Goal: Transaction & Acquisition: Book appointment/travel/reservation

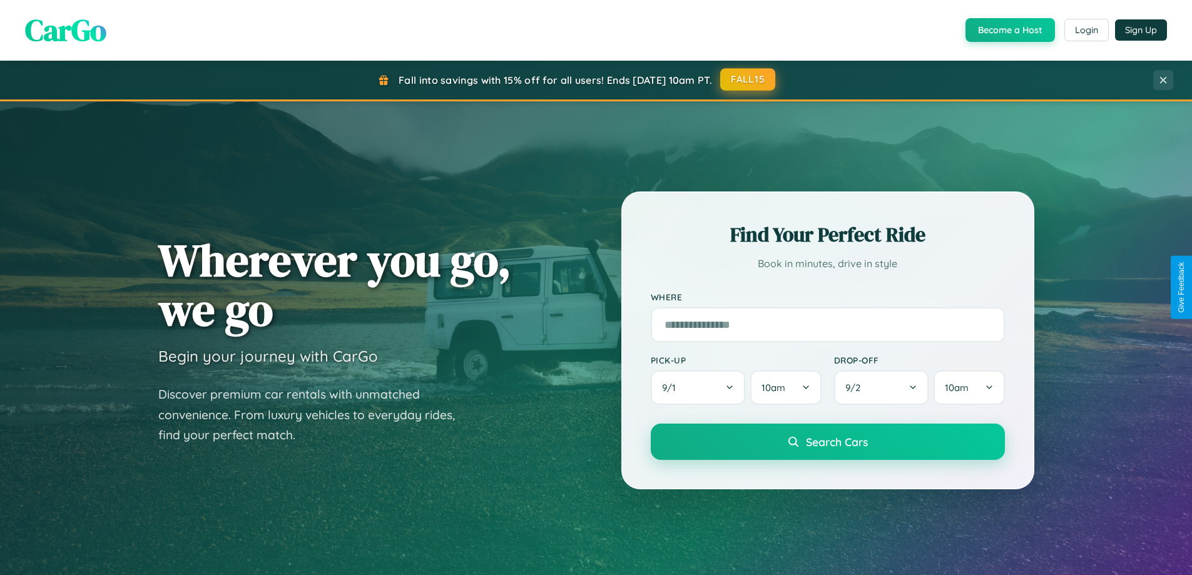
click at [748, 79] on button "FALL15" at bounding box center [747, 79] width 55 height 23
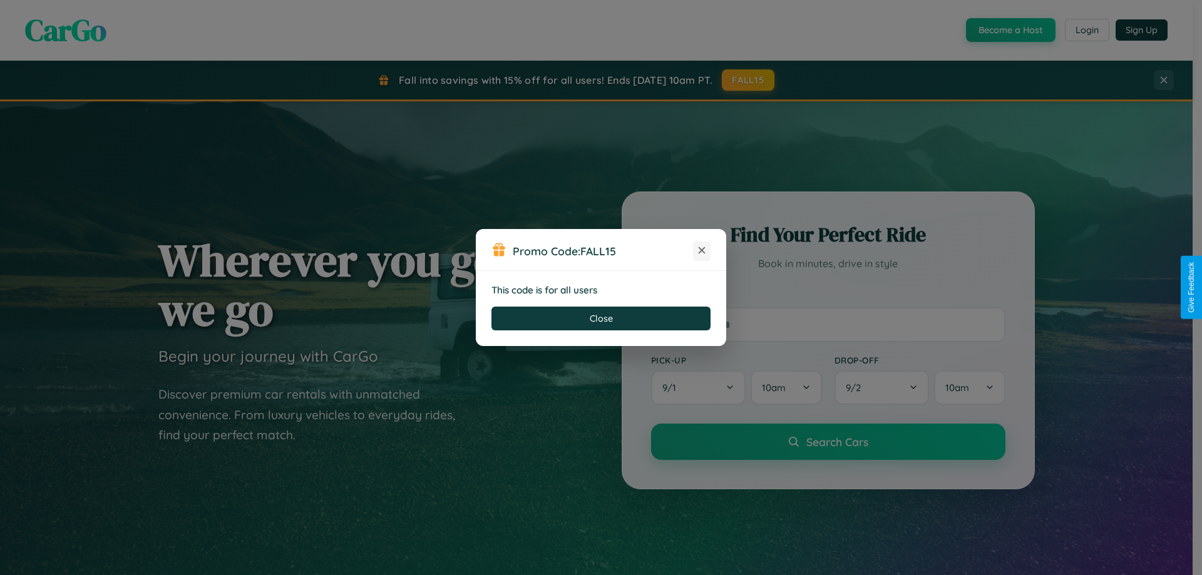
click at [702, 251] on icon at bounding box center [701, 250] width 13 height 13
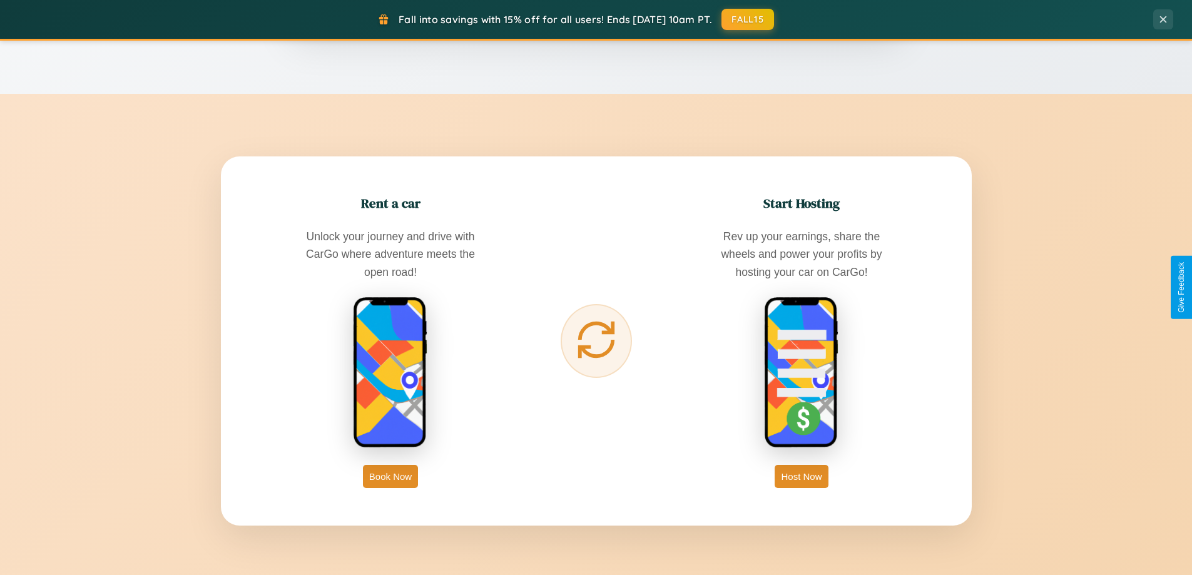
scroll to position [2011, 0]
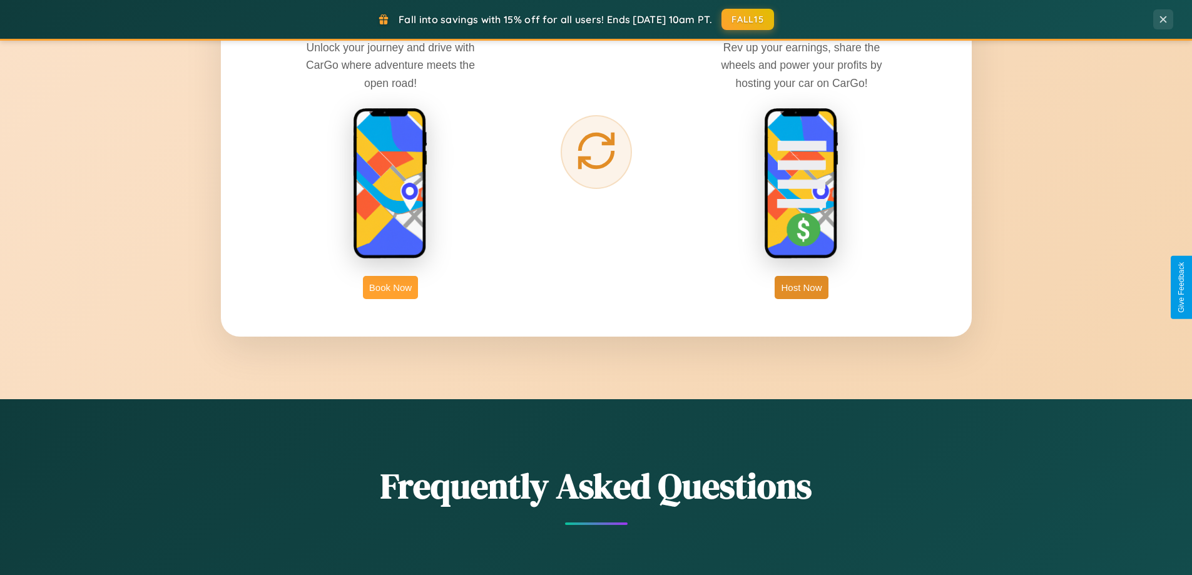
click at [391, 287] on button "Book Now" at bounding box center [390, 287] width 55 height 23
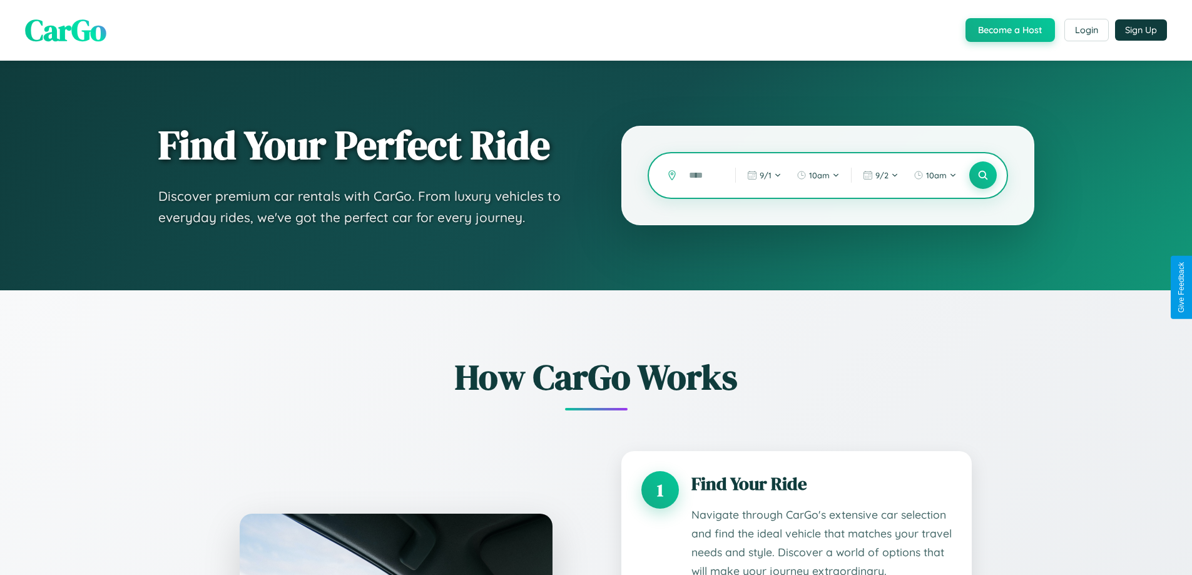
click at [703, 175] on input "text" at bounding box center [703, 176] width 40 height 22
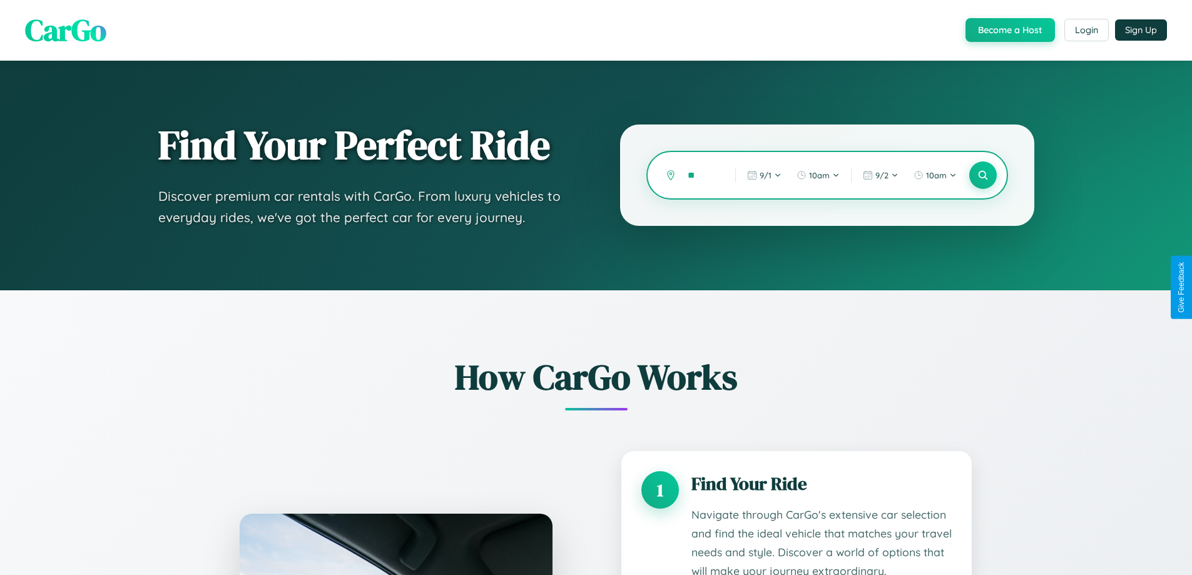
type input "*"
type input "*******"
click at [983, 175] on icon at bounding box center [983, 176] width 12 height 12
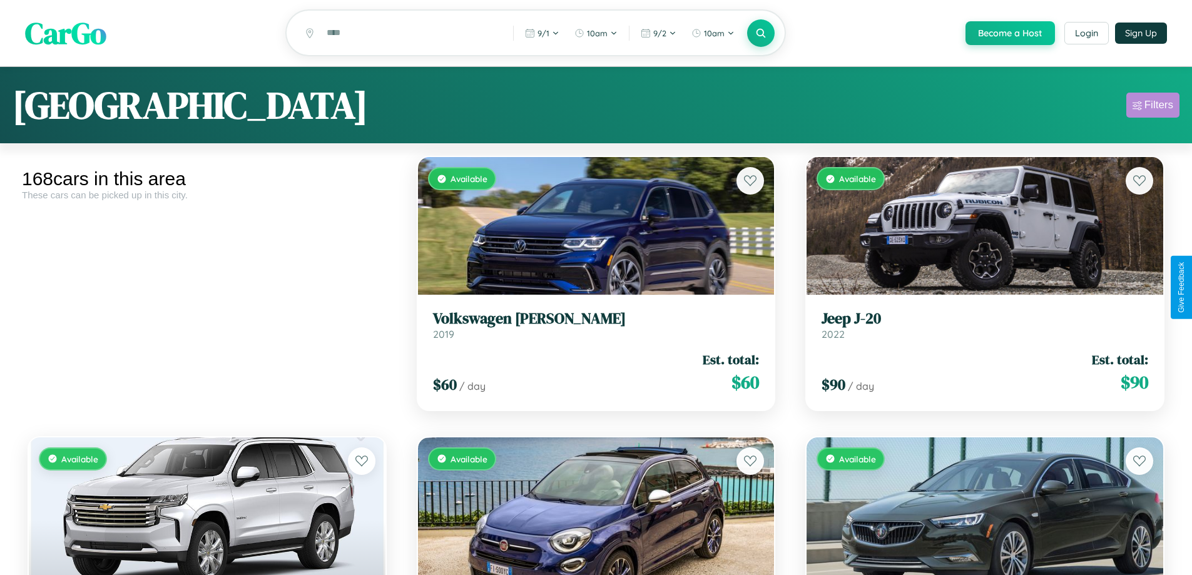
click at [1153, 107] on div "Filters" at bounding box center [1159, 105] width 29 height 13
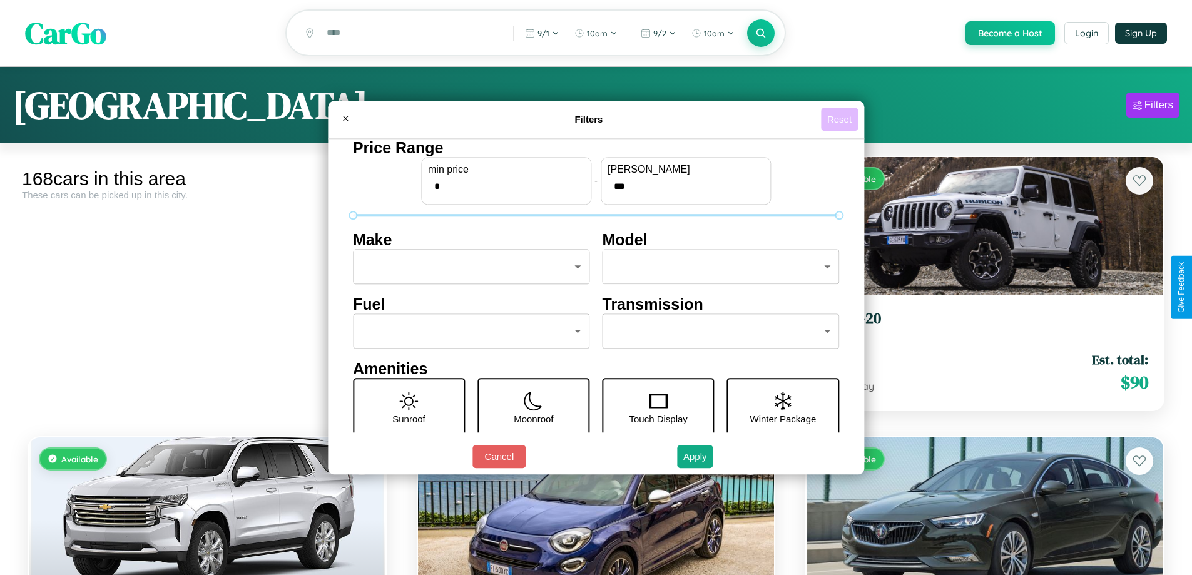
click at [841, 119] on button "Reset" at bounding box center [839, 119] width 37 height 23
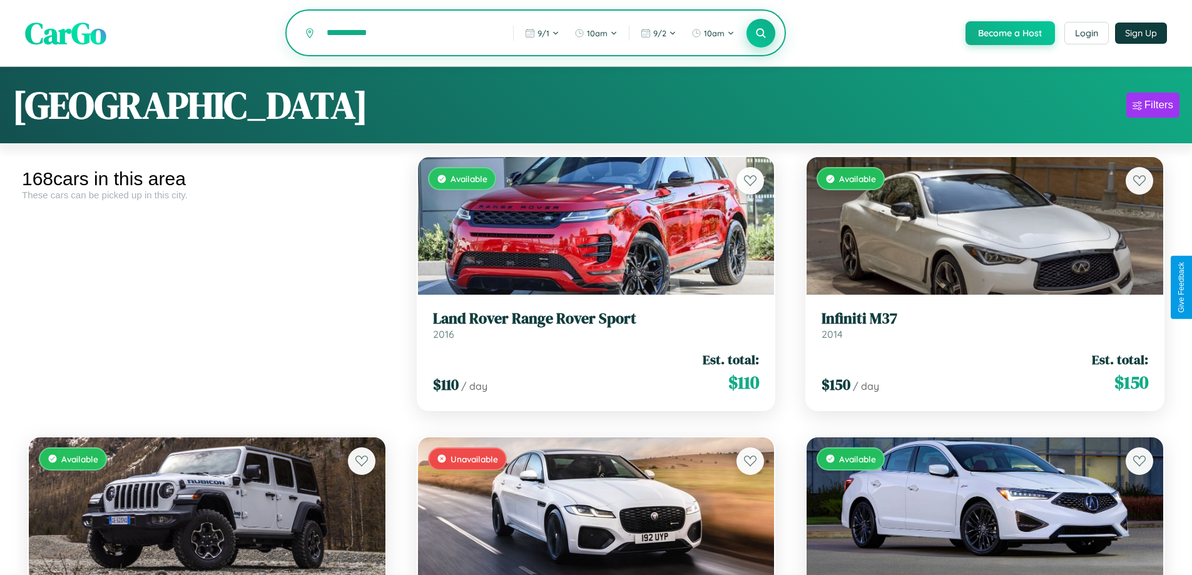
type input "**********"
click at [760, 34] on icon at bounding box center [761, 33] width 12 height 12
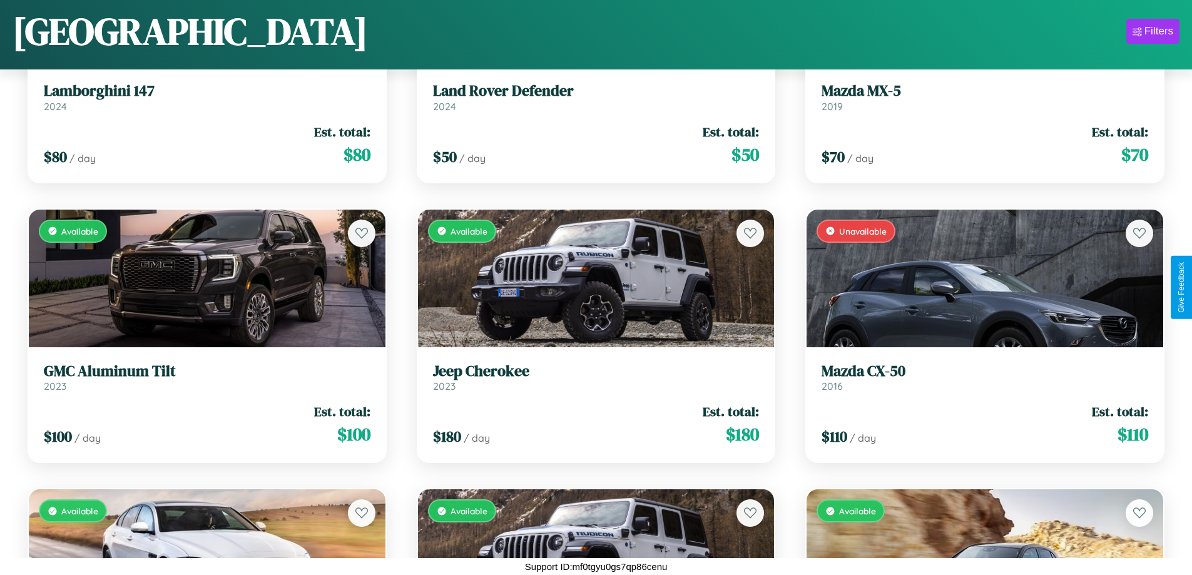
scroll to position [6902, 0]
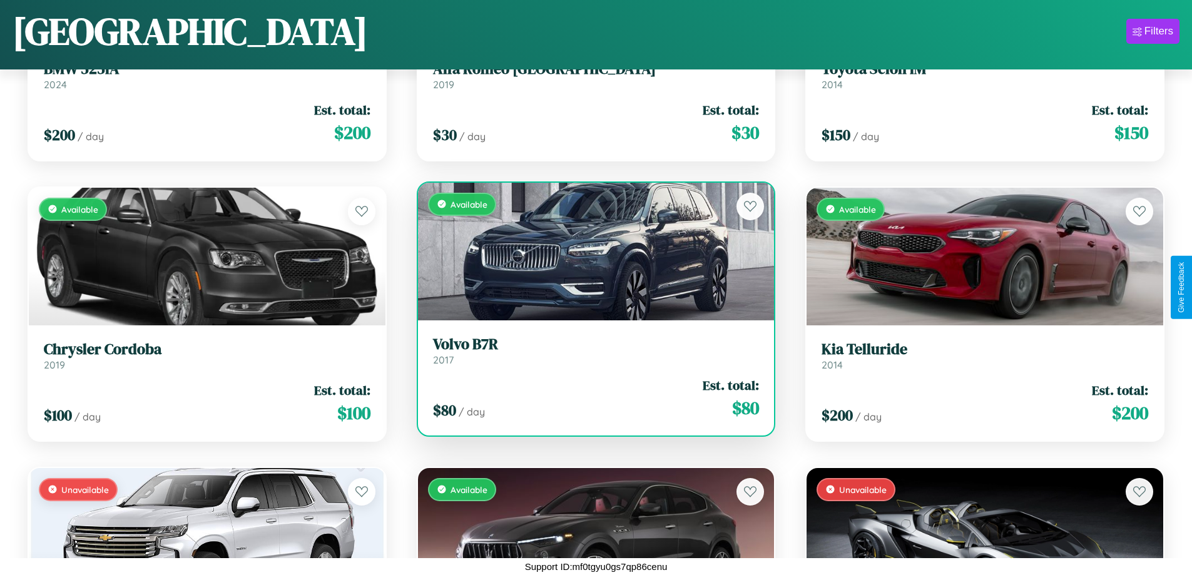
click at [591, 355] on link "Volvo B7R 2017" at bounding box center [596, 350] width 327 height 31
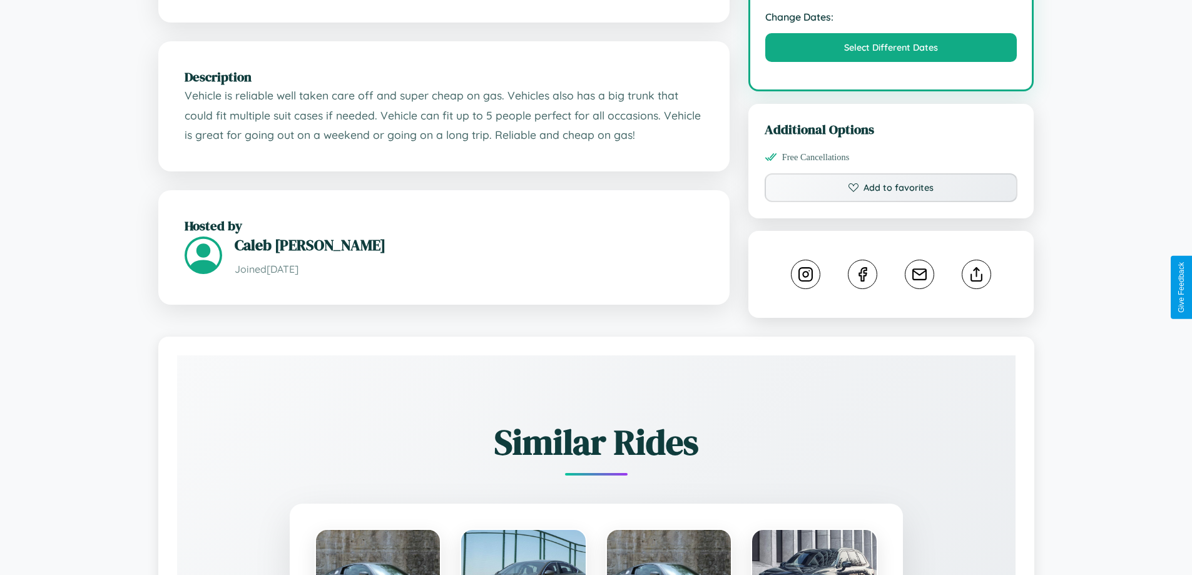
scroll to position [424, 0]
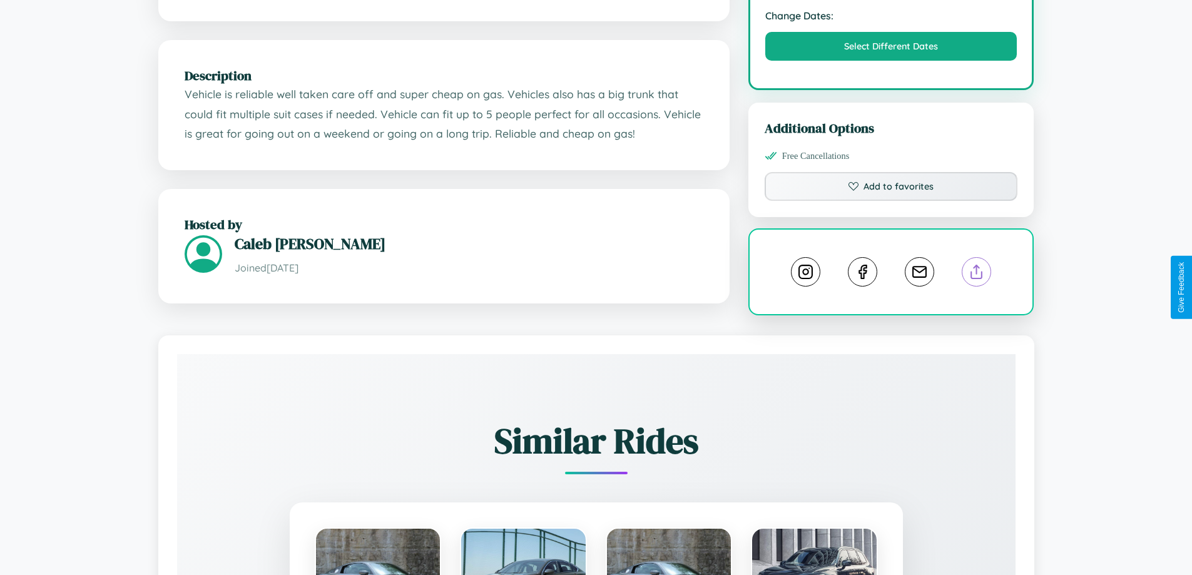
click at [977, 274] on line at bounding box center [977, 269] width 0 height 9
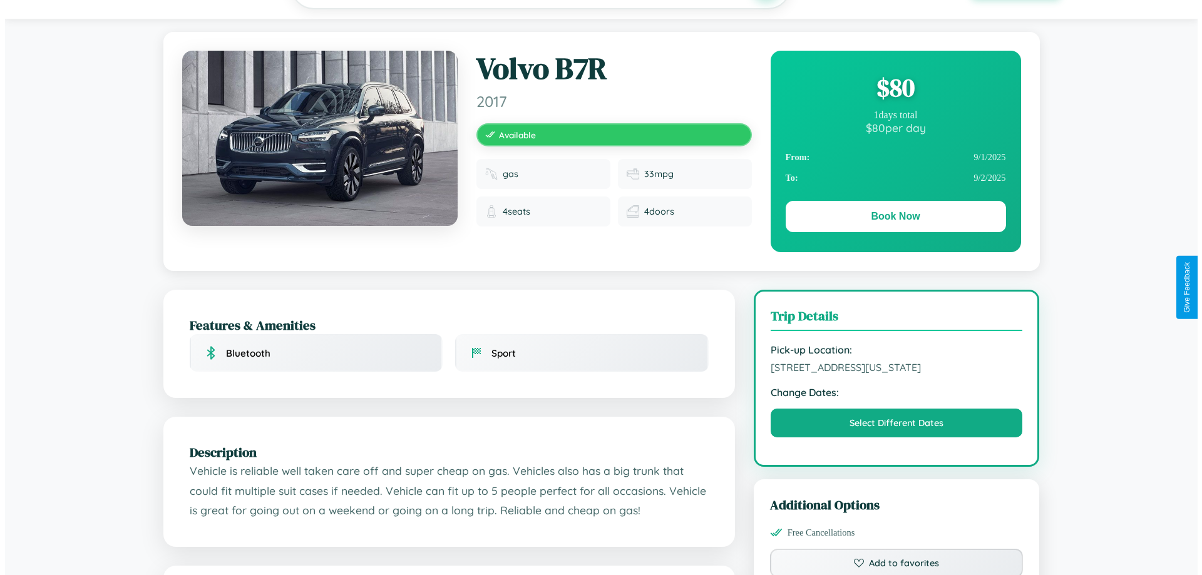
scroll to position [0, 0]
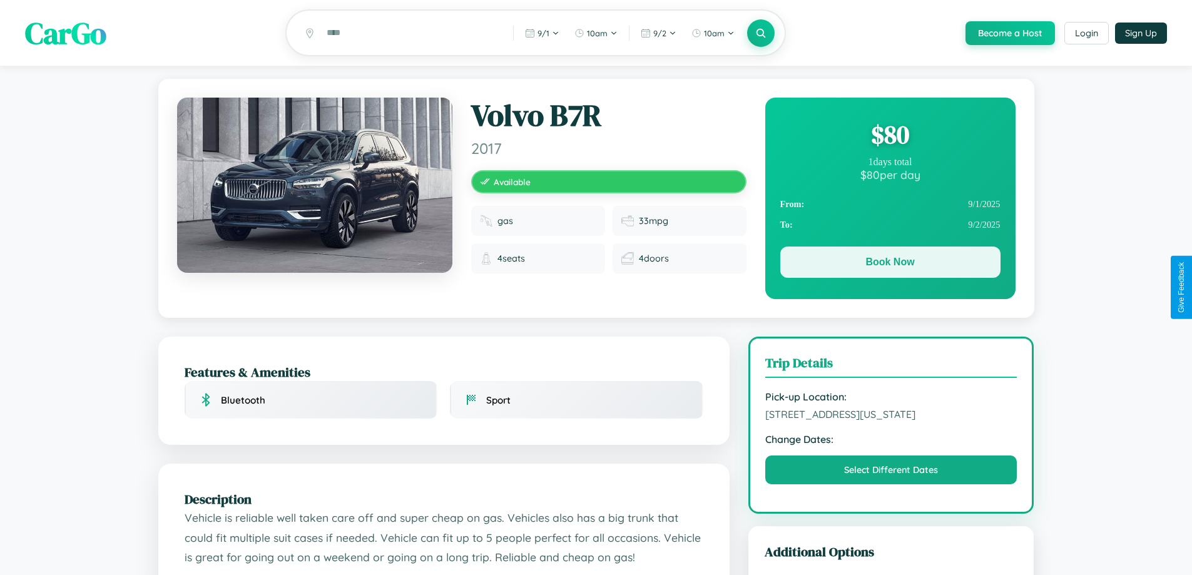
click at [890, 264] on button "Book Now" at bounding box center [890, 262] width 220 height 31
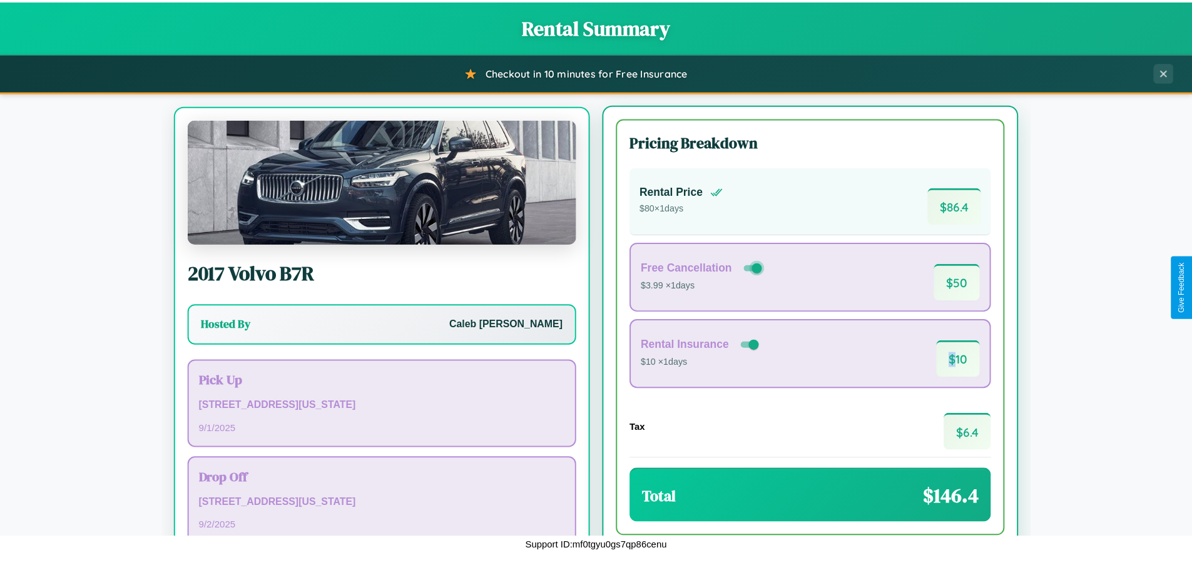
scroll to position [58, 0]
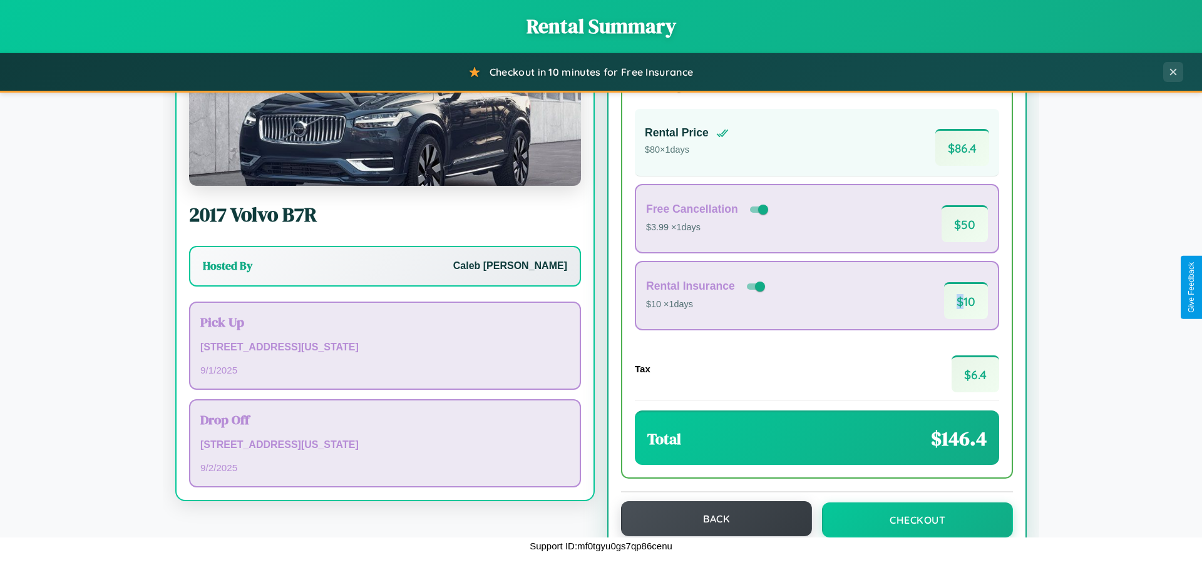
click at [710, 520] on button "Back" at bounding box center [716, 518] width 191 height 35
